Goal: Information Seeking & Learning: Understand process/instructions

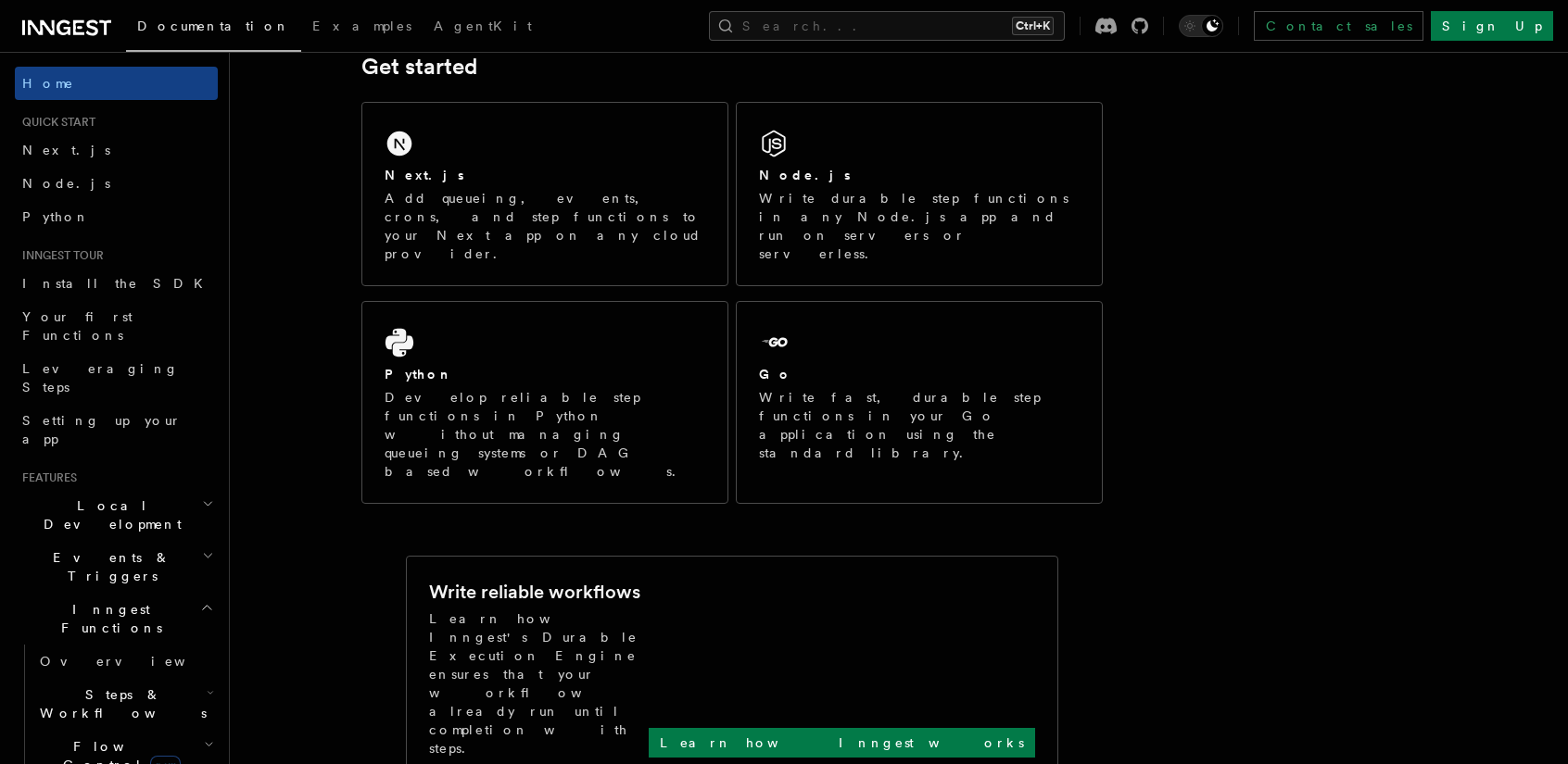
scroll to position [185, 0]
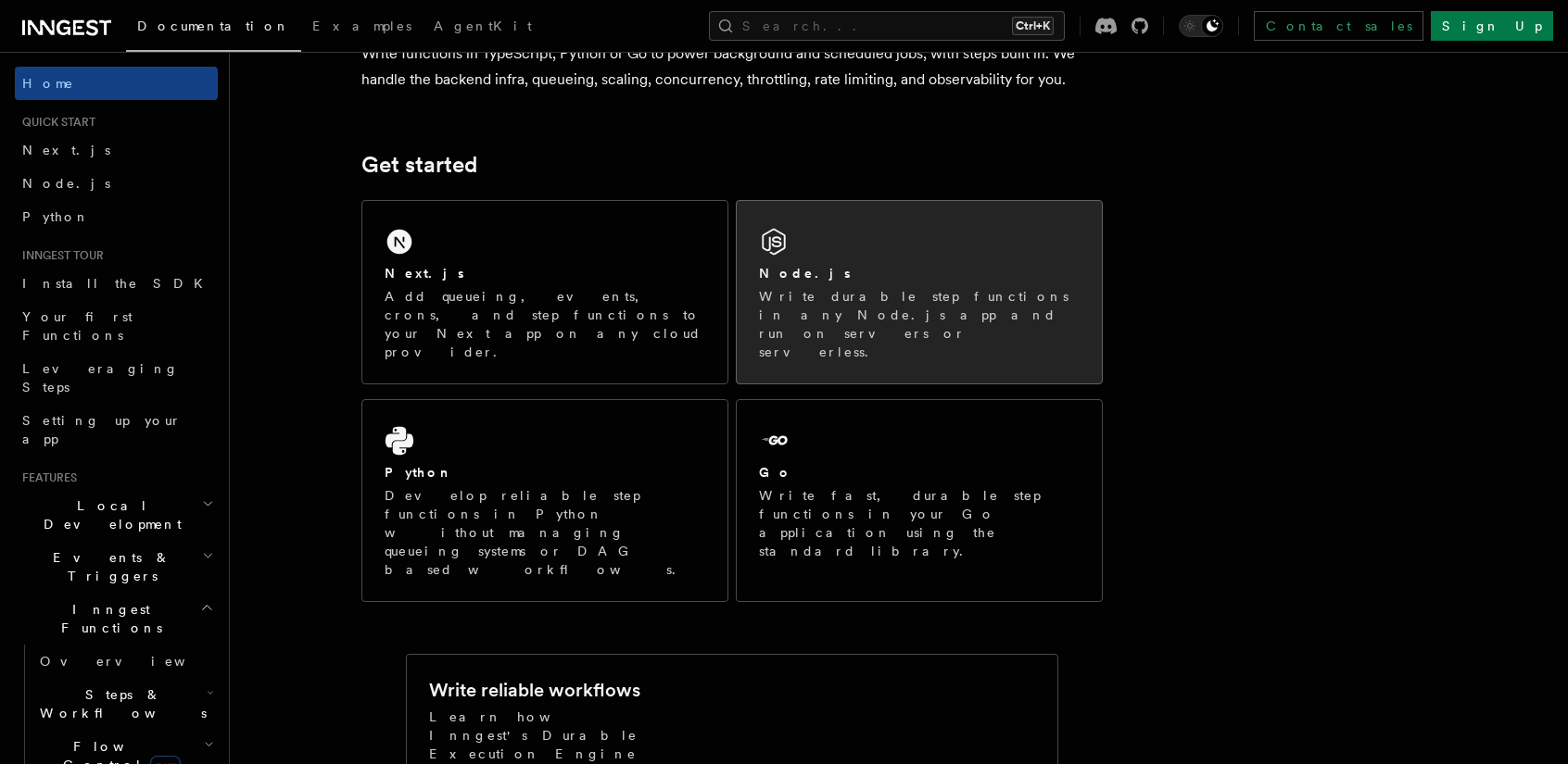
click at [828, 280] on div "Node.js" at bounding box center [919, 273] width 321 height 20
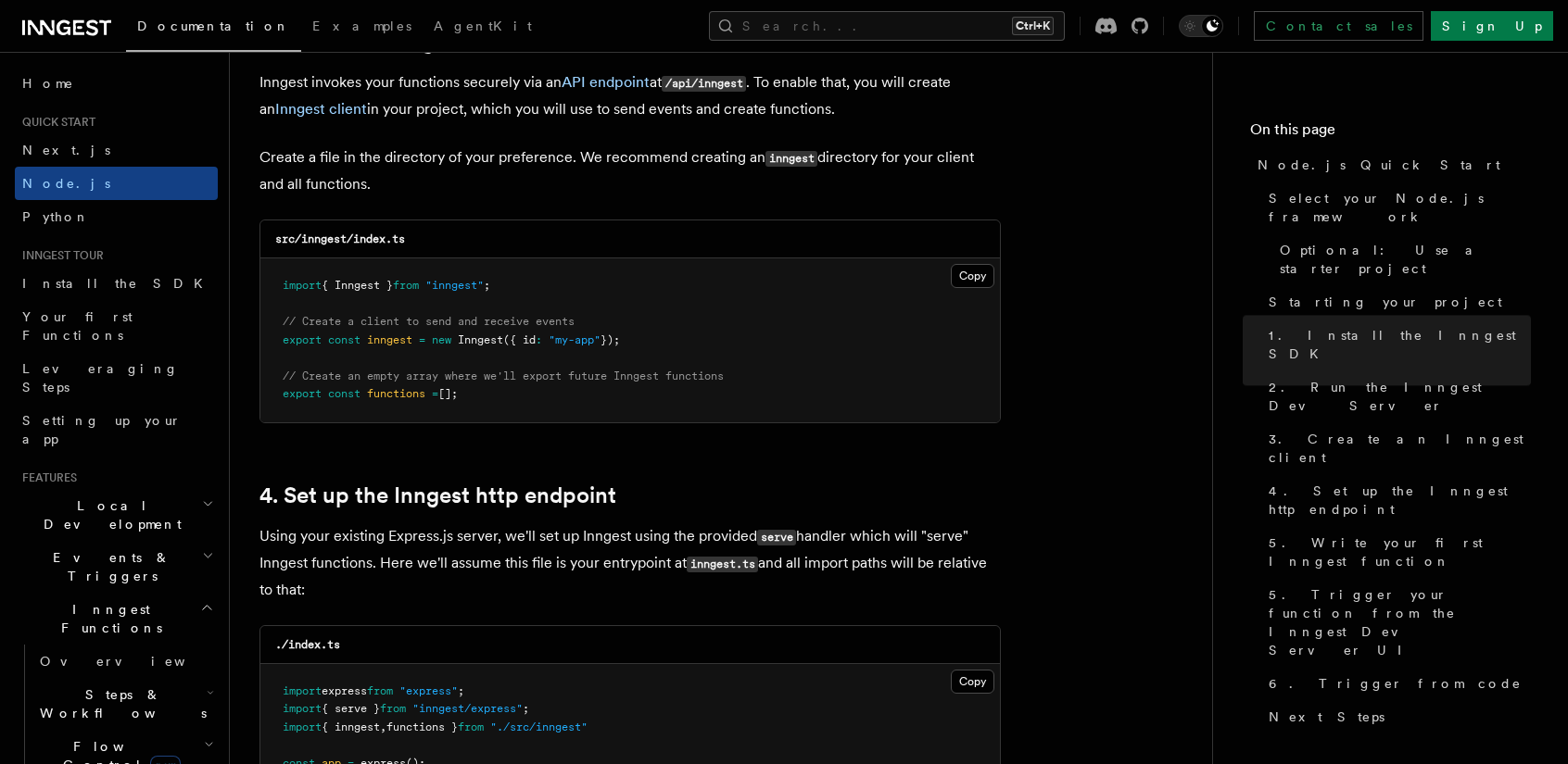
scroll to position [2408, 0]
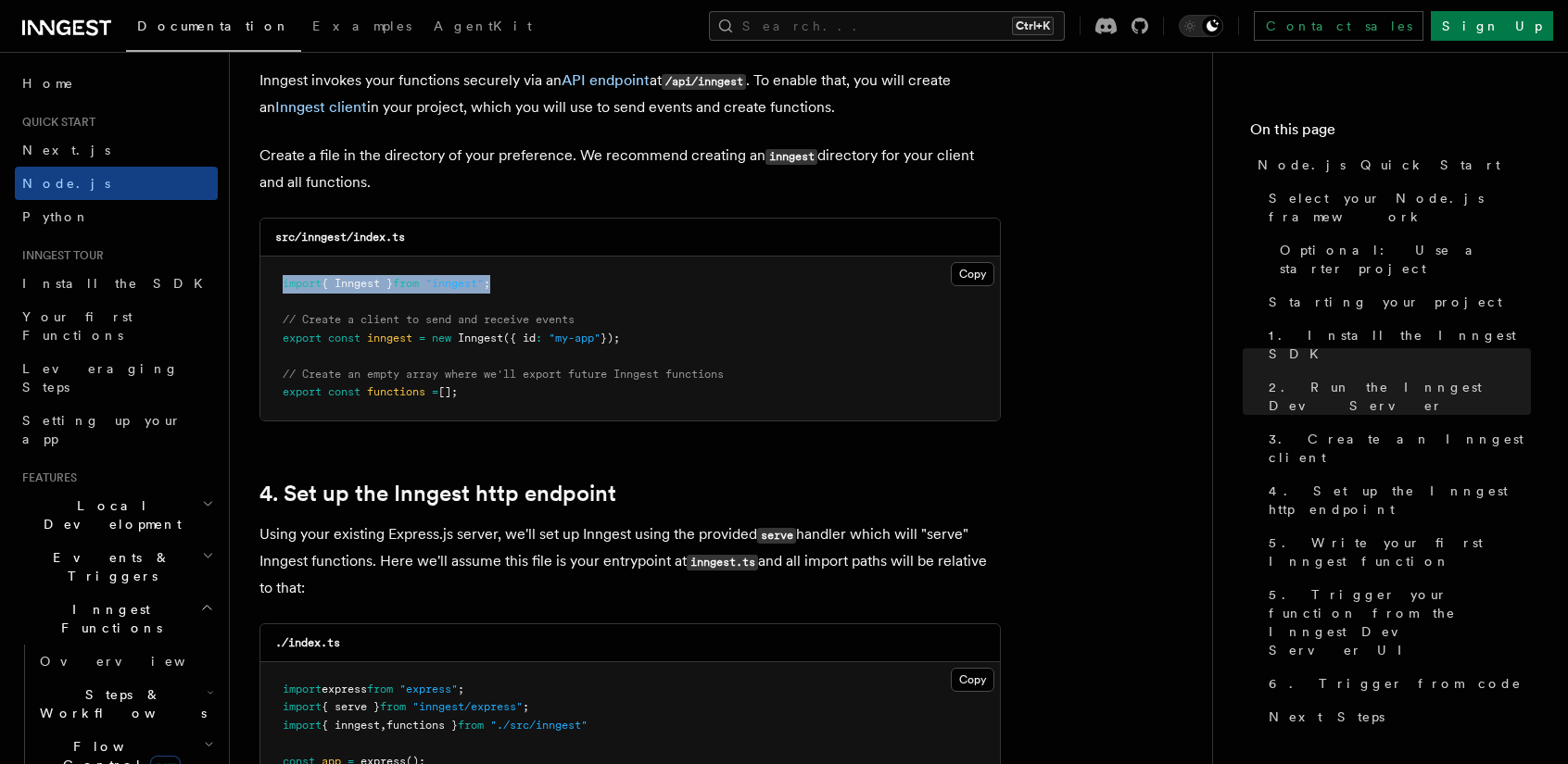
drag, startPoint x: 548, startPoint y: 283, endPoint x: 233, endPoint y: 279, distance: 315.0
copy span "import { Inngest } from "inngest" ;"
drag, startPoint x: 706, startPoint y: 336, endPoint x: 237, endPoint y: 338, distance: 469.0
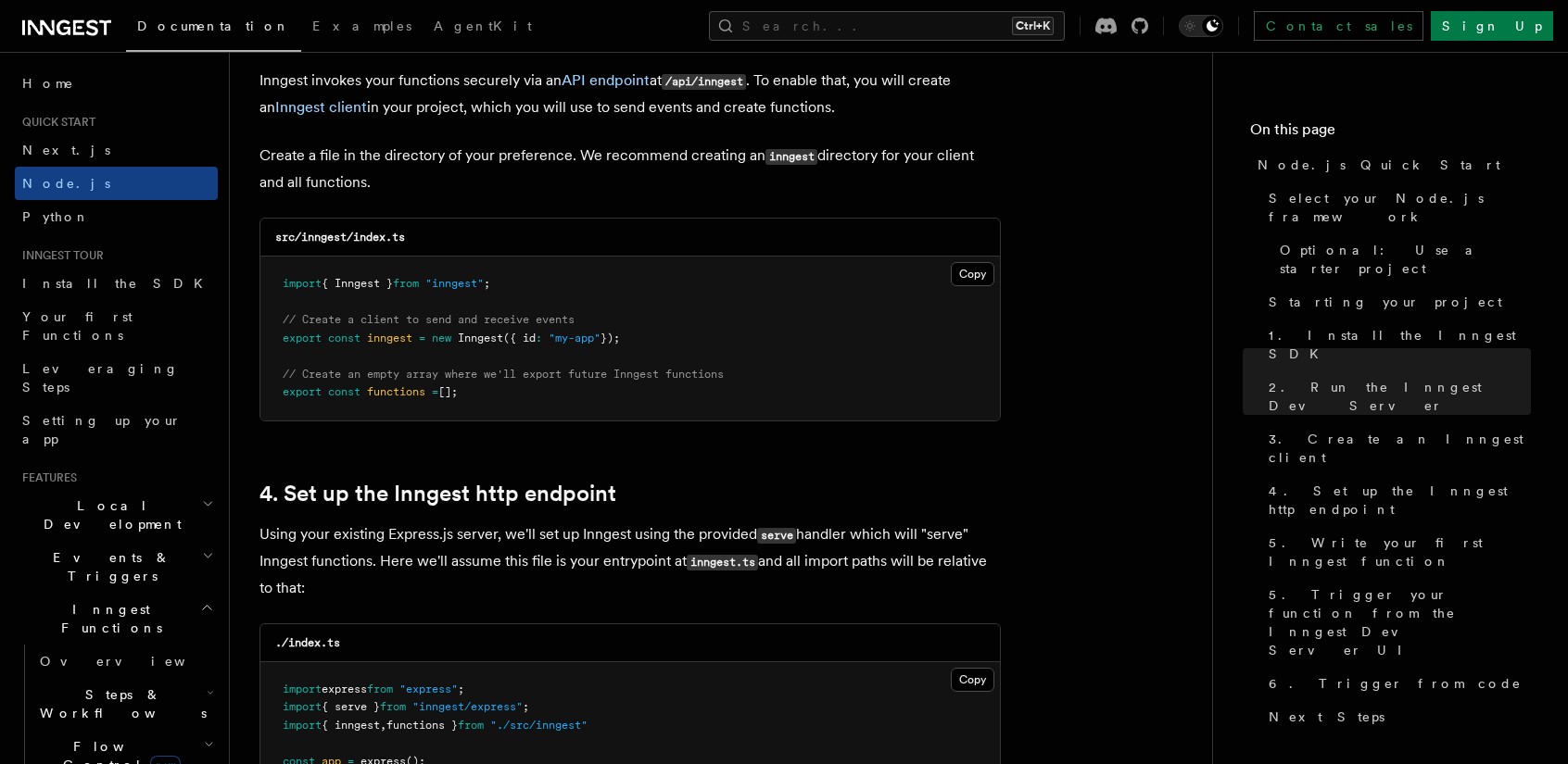
copy span "export const inngest = new Inngest ({ id : "my-app" });"
click at [753, 363] on pre "import { Inngest } from "inngest" ; // Create a client to send and receive even…" at bounding box center [631, 338] width 740 height 164
drag, startPoint x: 599, startPoint y: 312, endPoint x: 231, endPoint y: 318, distance: 368.0
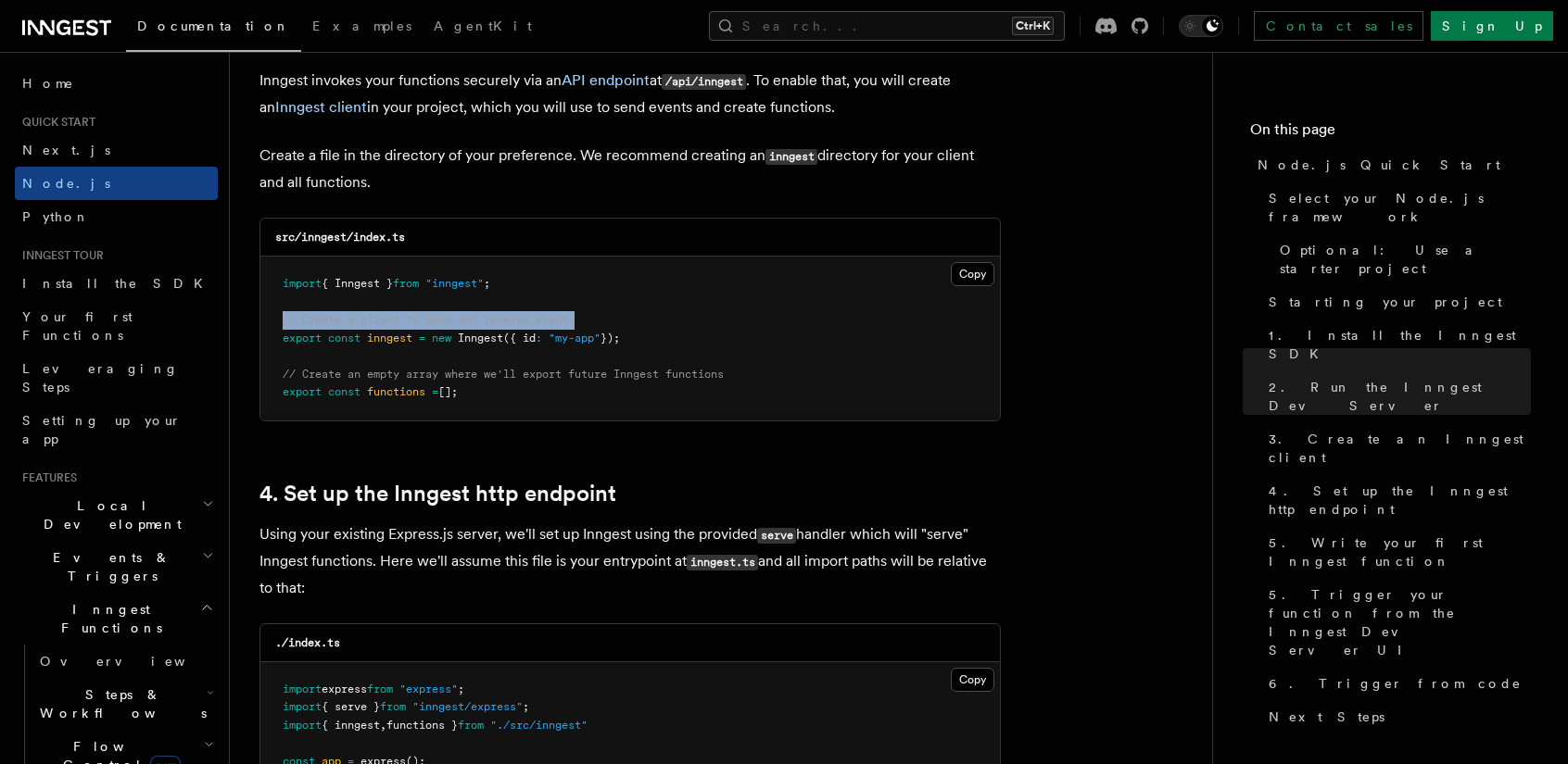
copy span "// Create a client to send and receive events"
drag, startPoint x: 504, startPoint y: 395, endPoint x: 262, endPoint y: 371, distance: 243.2
click at [262, 371] on pre "import { Inngest } from "inngest" ; // Create a client to send and receive even…" at bounding box center [631, 338] width 740 height 164
copy code "// Create an empty array where we'll export future Inngest functions export con…"
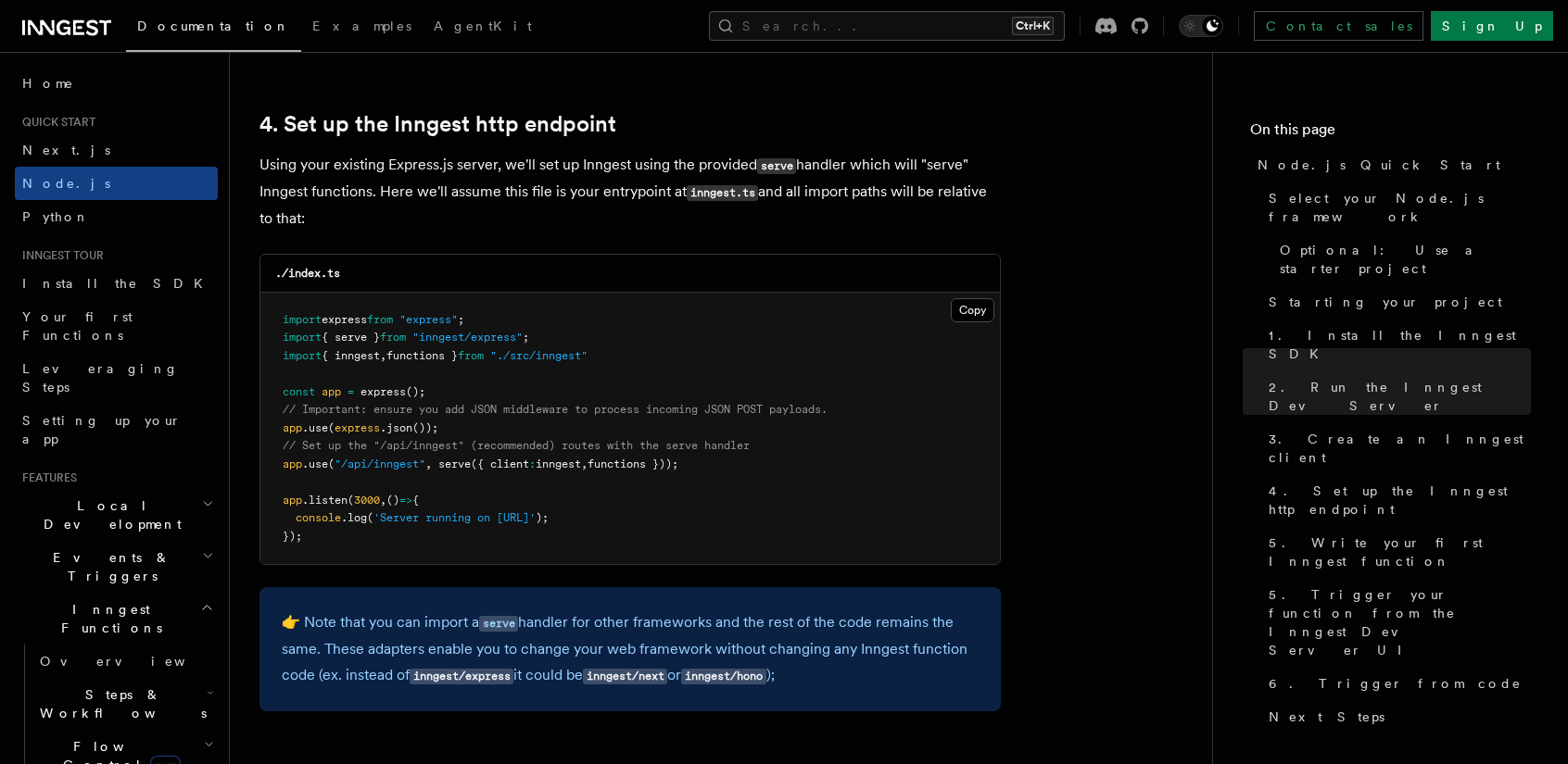
scroll to position [2779, 0]
drag, startPoint x: 734, startPoint y: 461, endPoint x: 252, endPoint y: 447, distance: 482.2
copy code "// Set up the "/api/inngest" (recommended) routes with the serve handler app .u…"
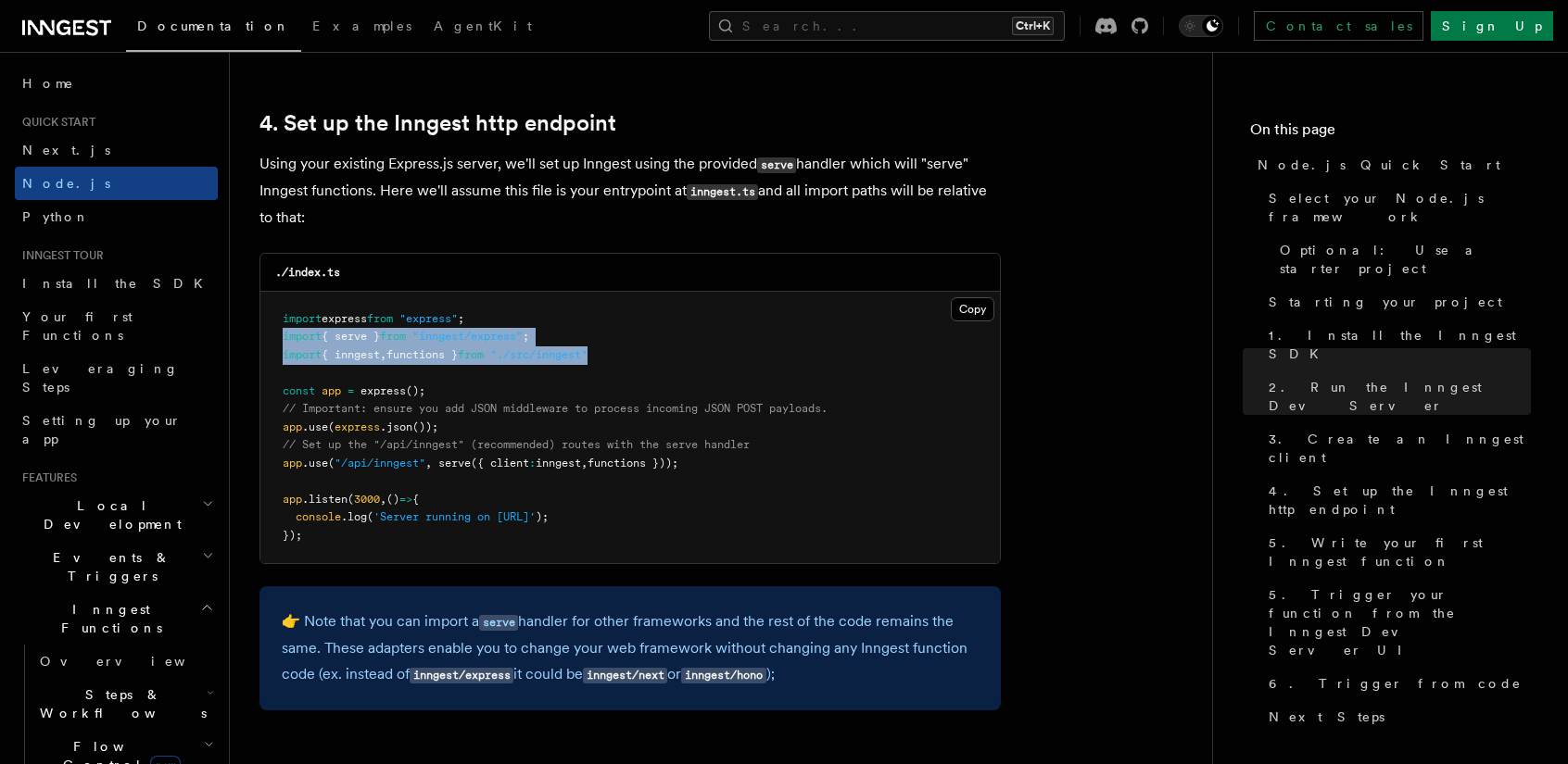
drag, startPoint x: 680, startPoint y: 351, endPoint x: 247, endPoint y: 340, distance: 433.1
copy code "import { serve } from "inngest/express" ; import { inngest , functions } from "…"
